Goal: Task Accomplishment & Management: Manage account settings

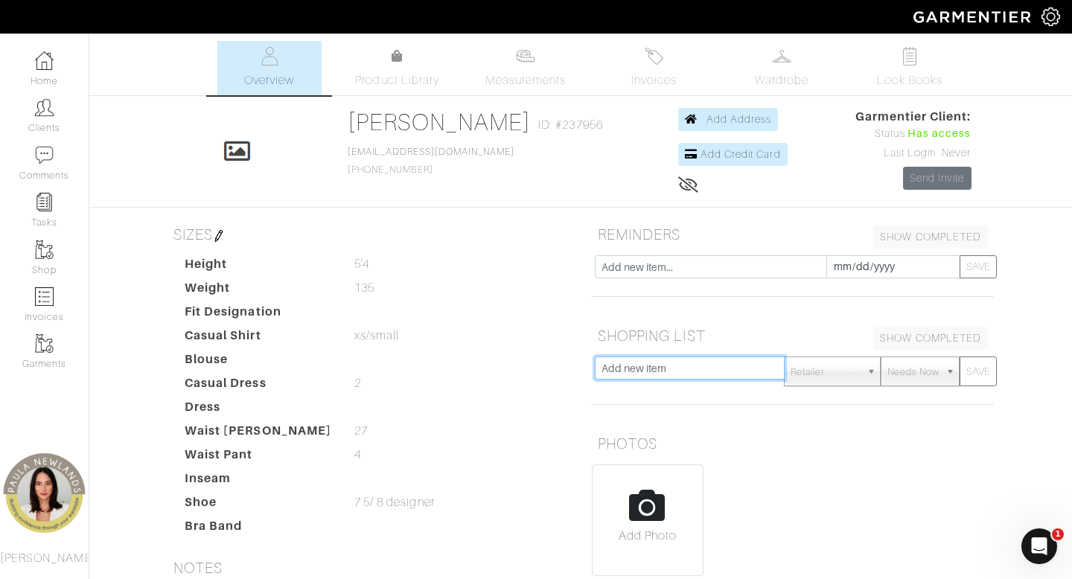
click at [741, 377] on input "text" at bounding box center [690, 368] width 190 height 23
type input "n"
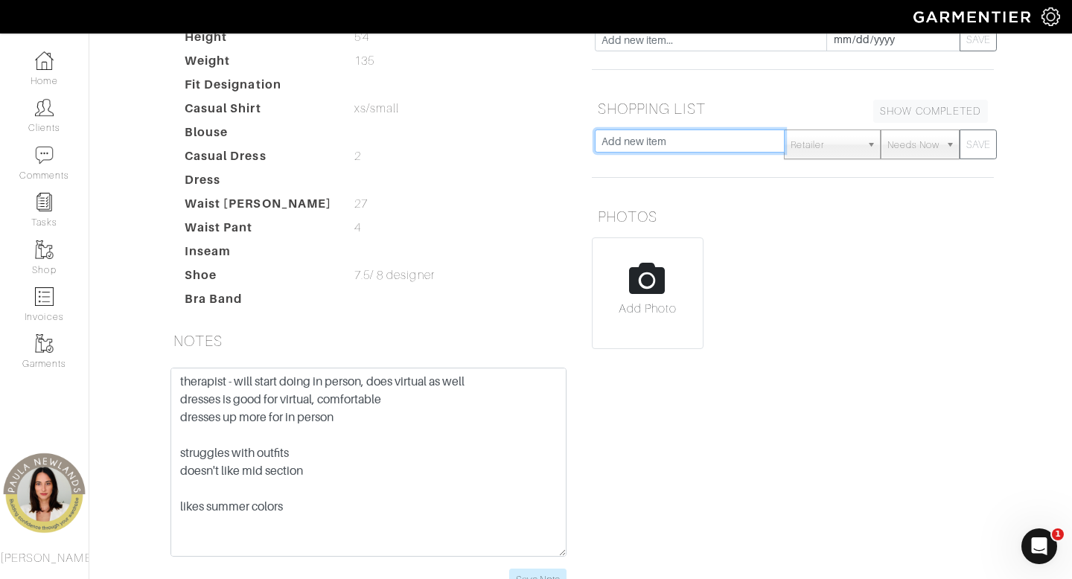
scroll to position [251, 0]
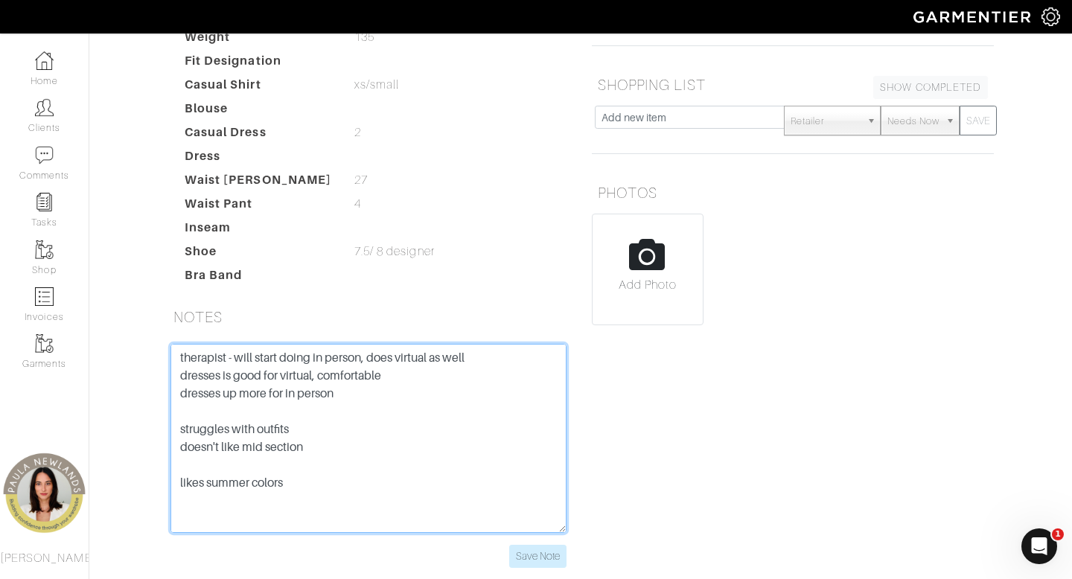
click at [177, 363] on textarea "therapist - will start doing in person, does virtual as well dresses is good fo…" at bounding box center [369, 438] width 396 height 189
click at [200, 350] on textarea "therapist - will start doing in person, does virtual as well dresses is good fo…" at bounding box center [369, 438] width 396 height 189
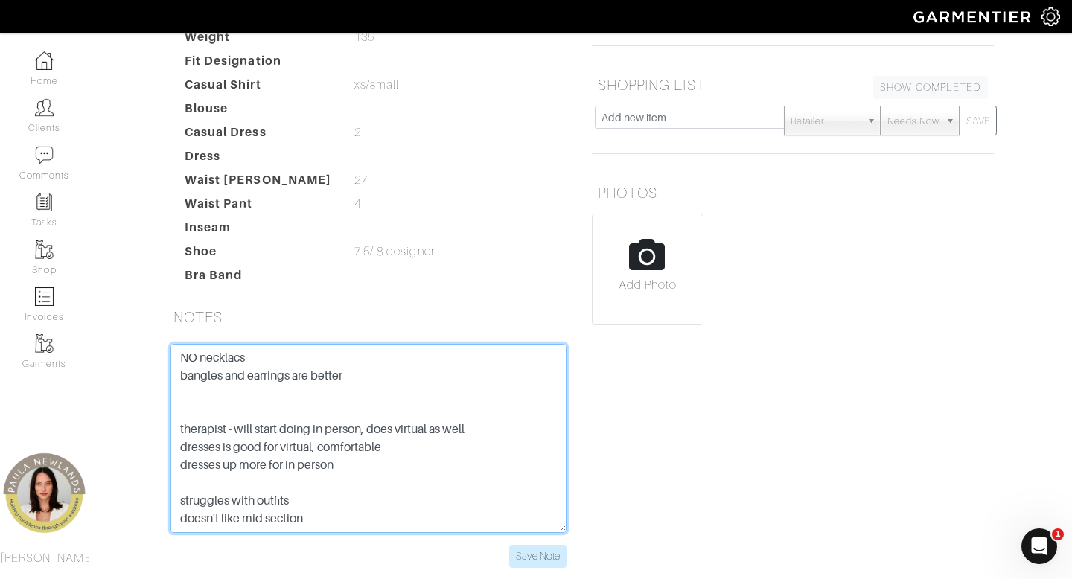
drag, startPoint x: 291, startPoint y: 378, endPoint x: 249, endPoint y: 378, distance: 42.4
click at [249, 378] on textarea "NO necklacs bangles and earrings are better therapist - will start doing in per…" at bounding box center [369, 438] width 396 height 189
click at [273, 355] on textarea "NO necklacs bangles and rings are better therapist - will start doing in person…" at bounding box center [369, 438] width 396 height 189
click at [354, 374] on textarea "NO necklace or earrings bangles and rings are better therapist - will start doi…" at bounding box center [369, 438] width 396 height 189
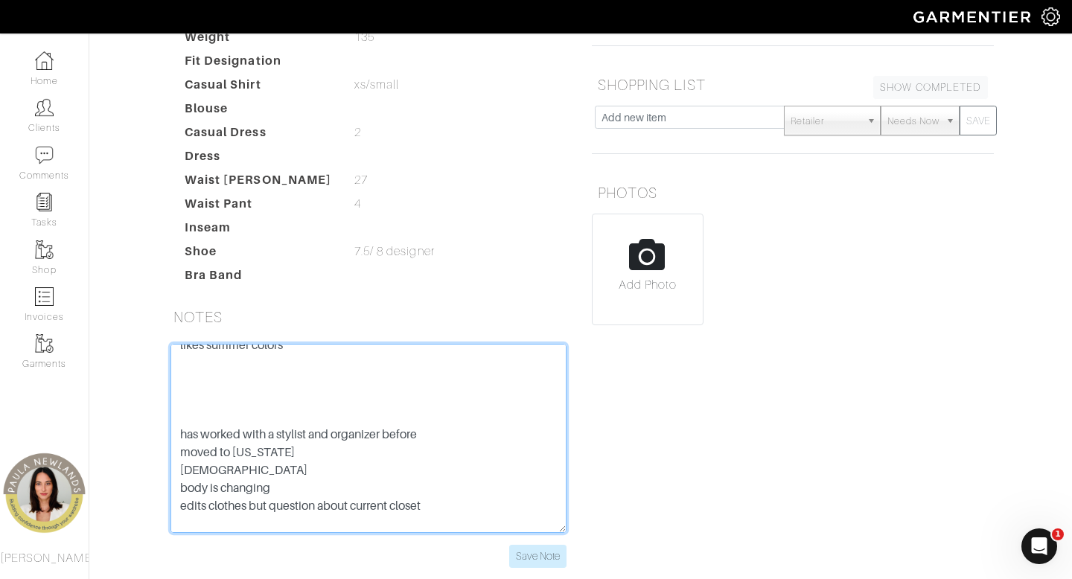
scroll to position [243, 0]
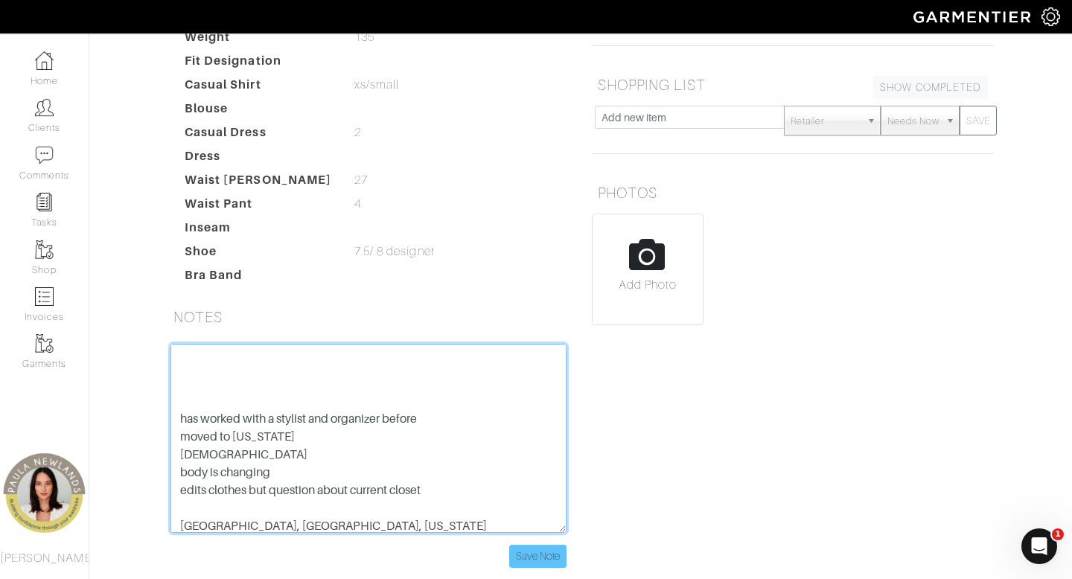
type textarea "NO necklace or earrings bangles and rings are better** silver ** therapist - wi…"
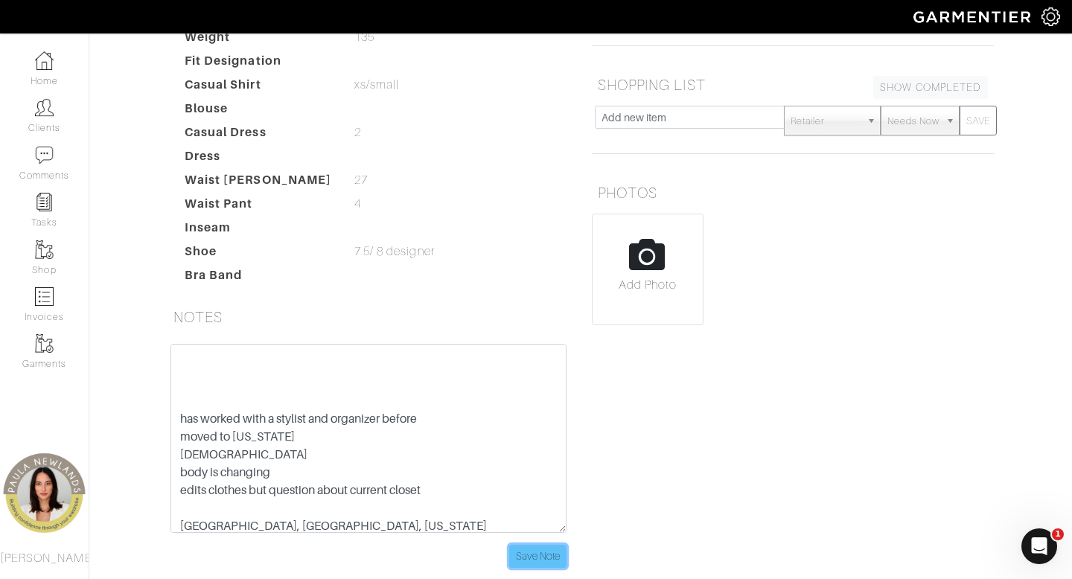
click at [542, 556] on input "Save Note" at bounding box center [537, 556] width 57 height 23
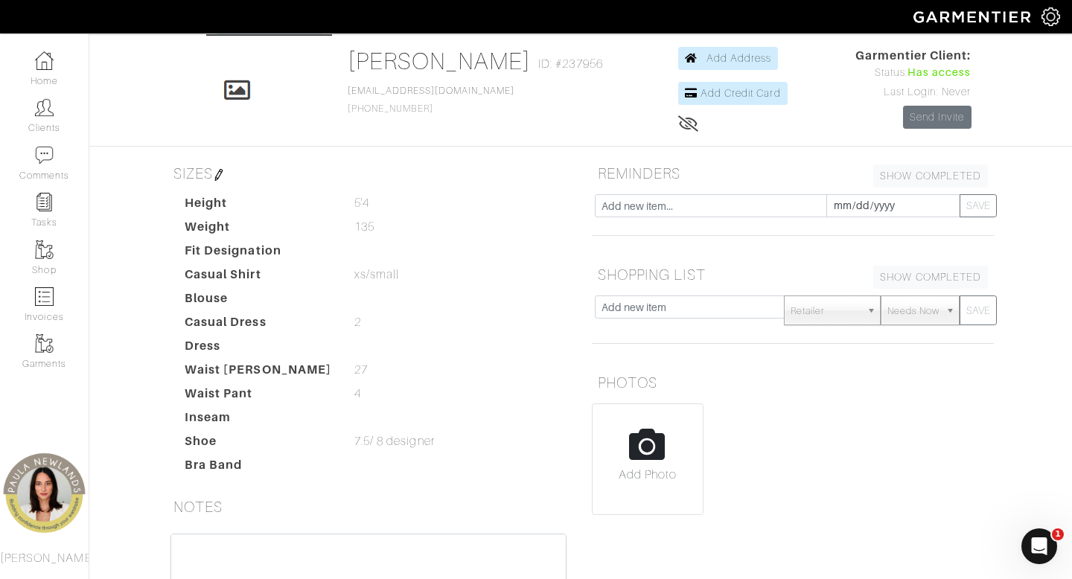
scroll to position [60, 0]
click at [220, 174] on img at bounding box center [219, 176] width 12 height 12
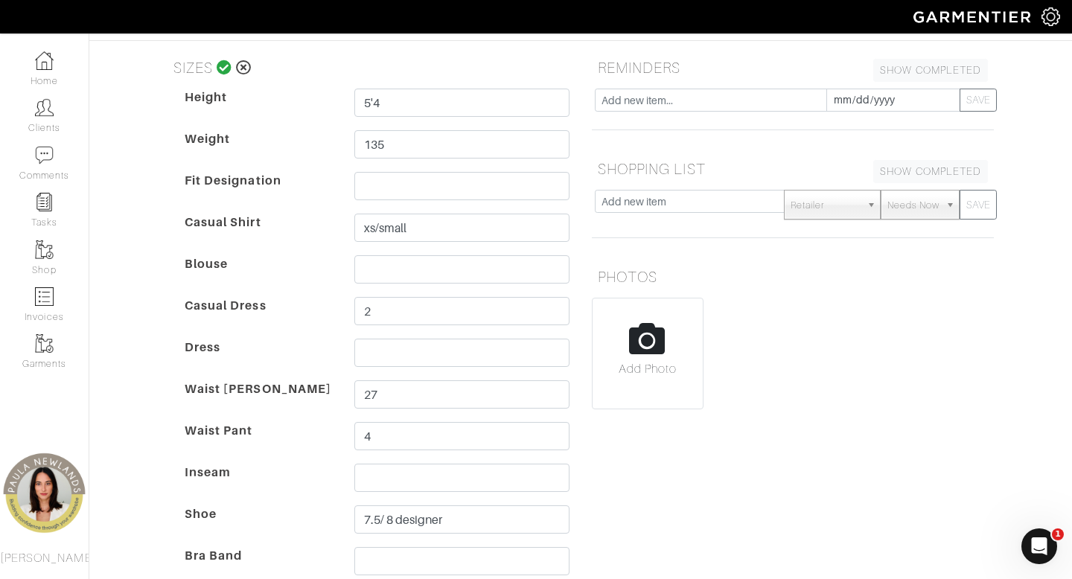
scroll to position [187, 0]
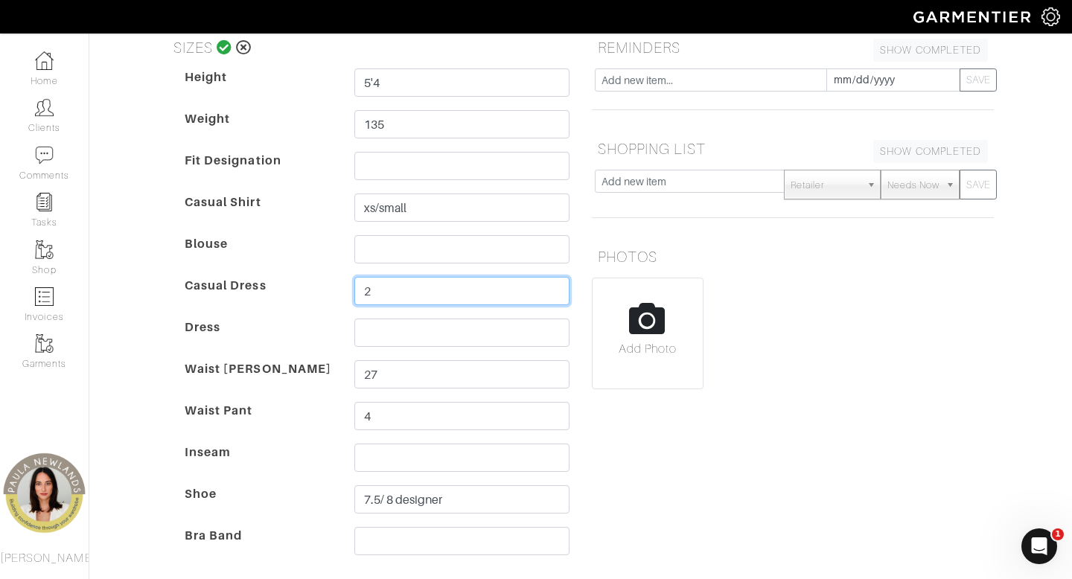
click at [390, 286] on input "2" at bounding box center [461, 291] width 215 height 28
type input "4"
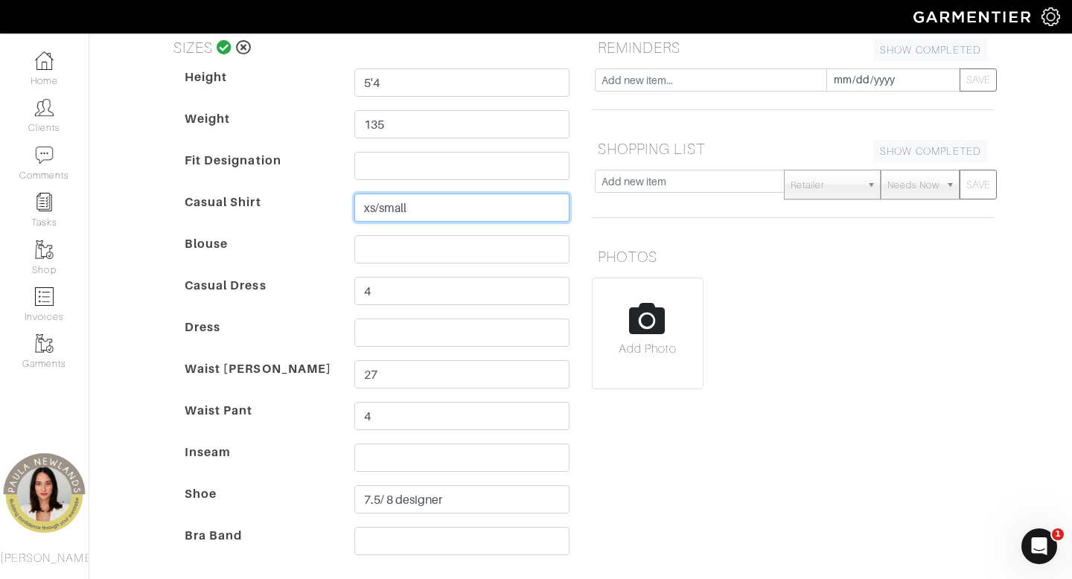
drag, startPoint x: 378, startPoint y: 209, endPoint x: 360, endPoint y: 205, distance: 19.0
click at [364, 209] on input "xs/small" at bounding box center [461, 208] width 215 height 28
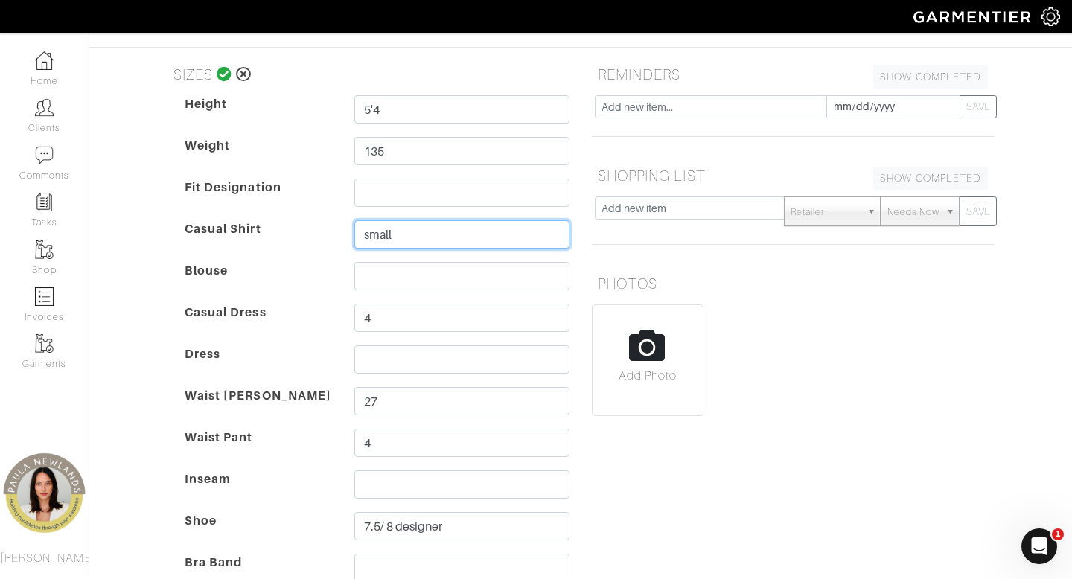
scroll to position [161, 0]
type input "small"
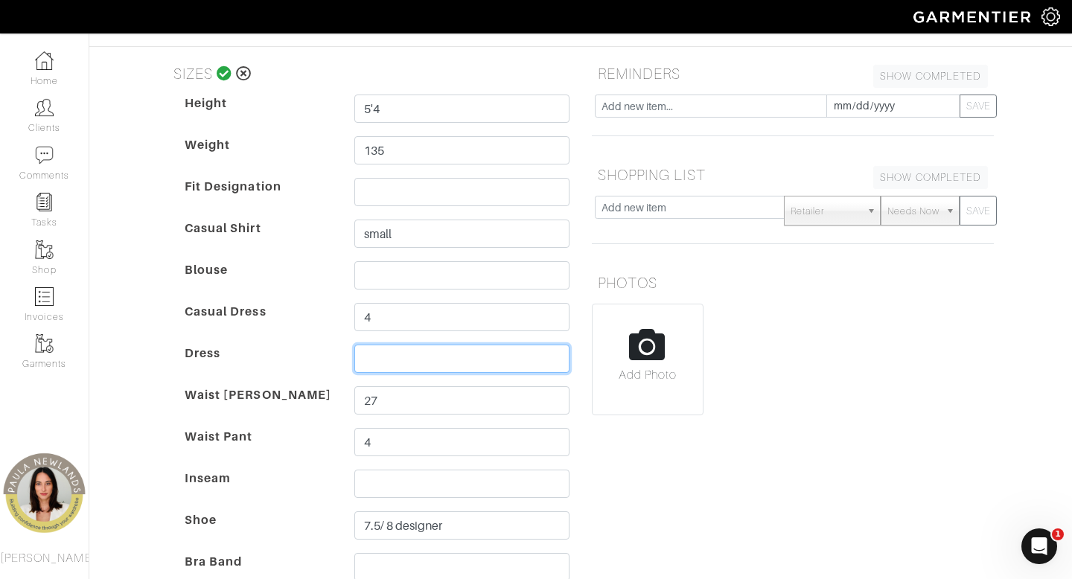
click at [378, 368] on input "text" at bounding box center [461, 359] width 215 height 28
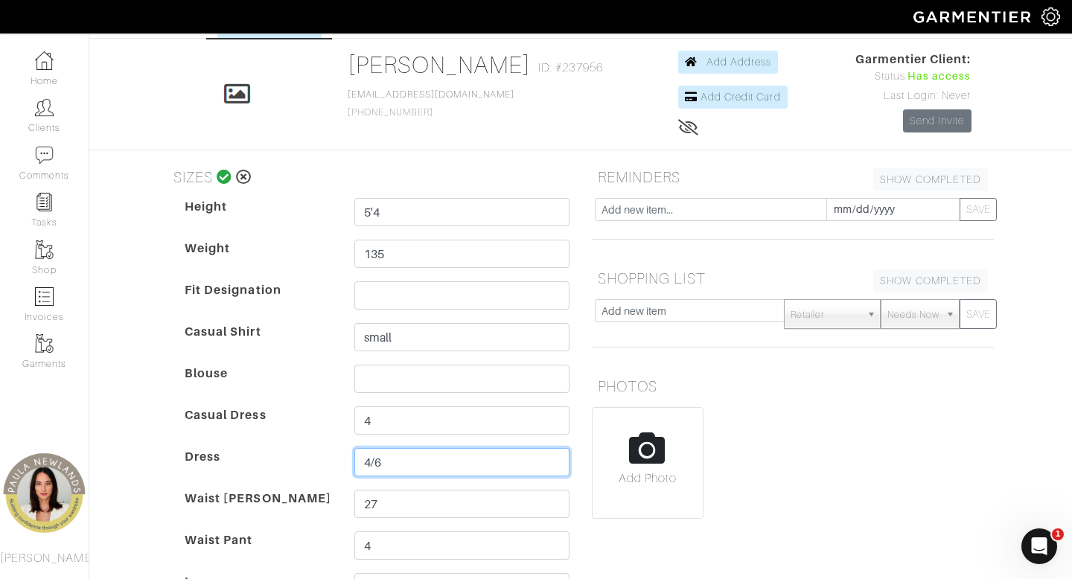
scroll to position [48, 0]
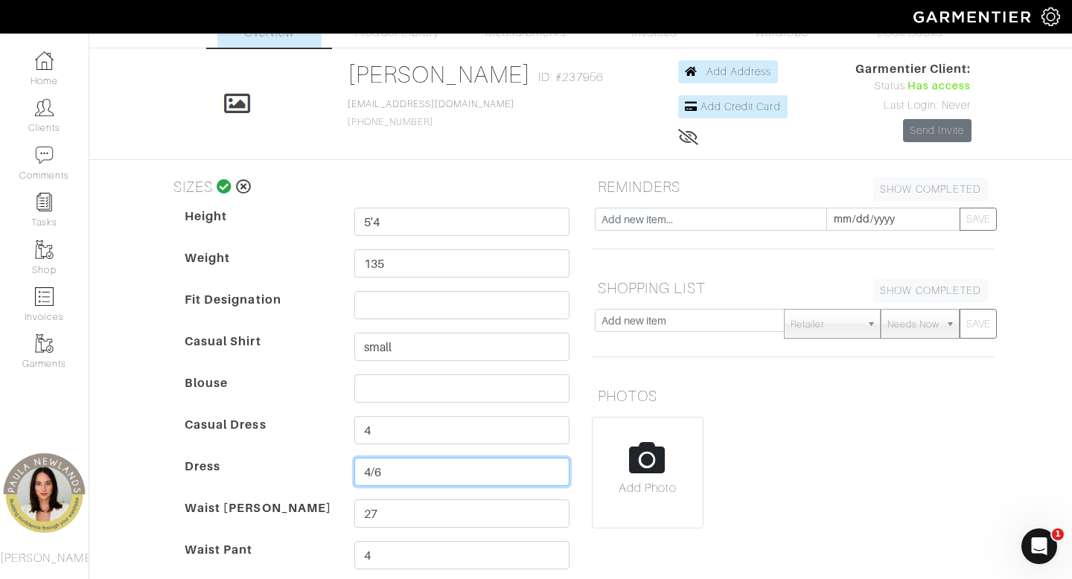
type input "4/6"
click at [225, 189] on icon at bounding box center [225, 186] width 16 height 15
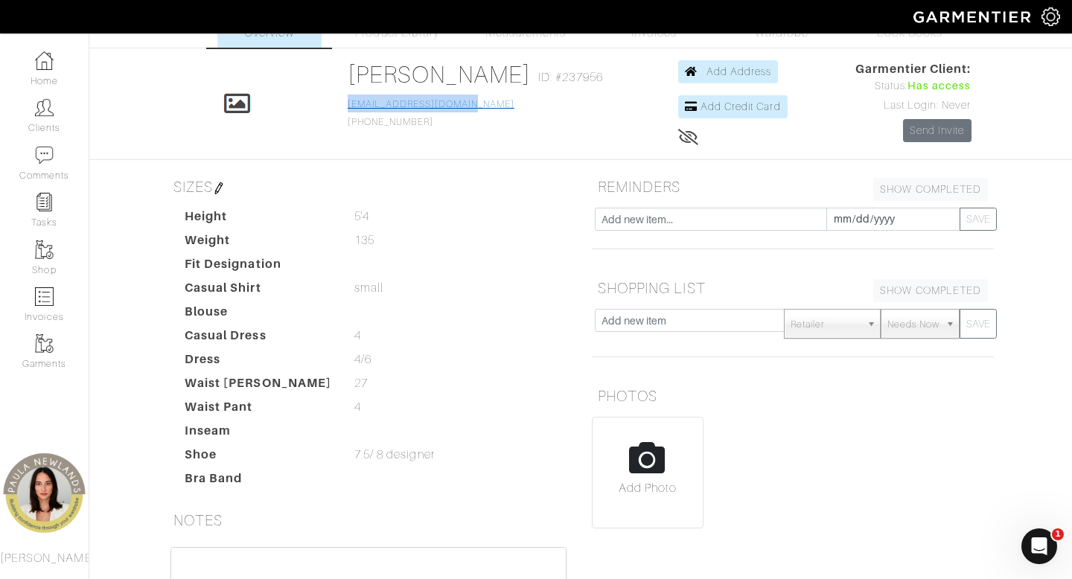
copy link "[EMAIL_ADDRESS][DOMAIN_NAME]"
